Goal: Information Seeking & Learning: Learn about a topic

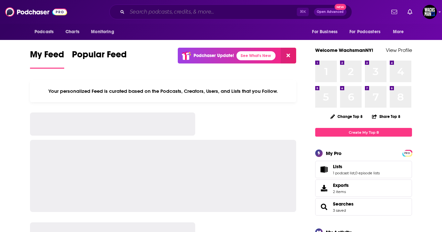
click at [178, 13] on input "Search podcasts, credits, & more..." at bounding box center [212, 12] width 170 height 10
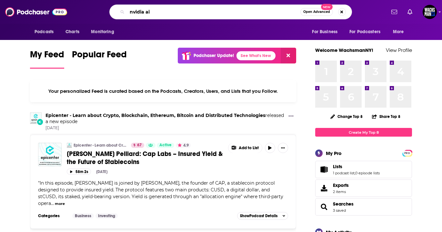
type input "nvidia ai"
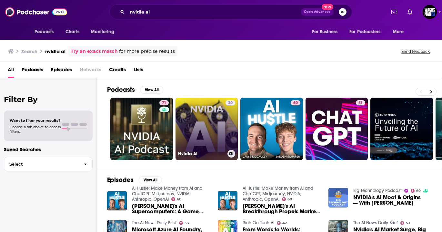
click at [211, 132] on link "20 Nvidia AI" at bounding box center [206, 129] width 63 height 63
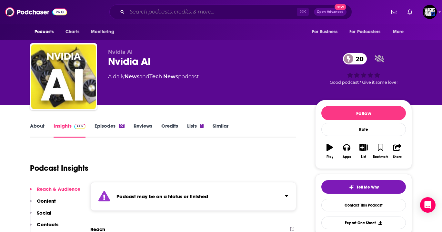
click at [201, 11] on input "Search podcasts, credits, & more..." at bounding box center [212, 12] width 170 height 10
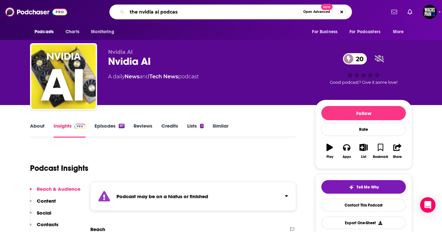
type input "the nvidia ai podcast"
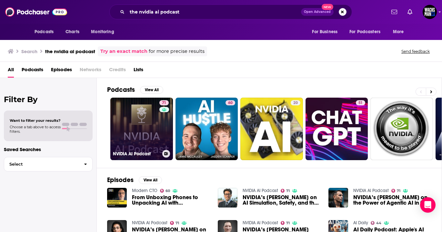
click at [150, 133] on link "71 NVIDIA AI Podcast" at bounding box center [141, 129] width 63 height 63
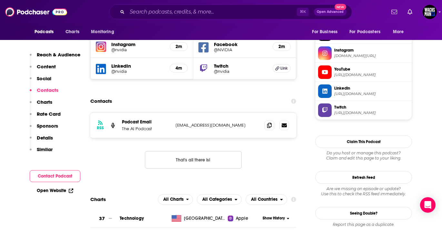
scroll to position [577, 0]
